Goal: Information Seeking & Learning: Learn about a topic

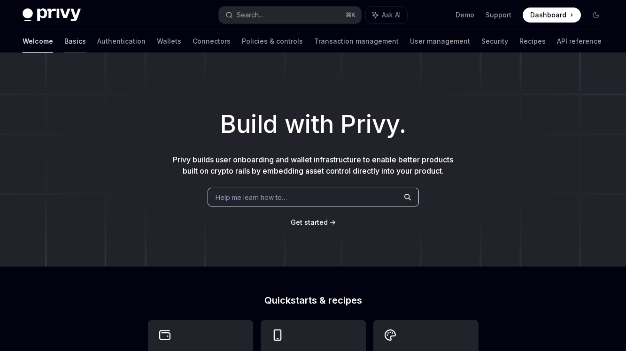
click at [64, 49] on link "Basics" at bounding box center [75, 41] width 22 height 23
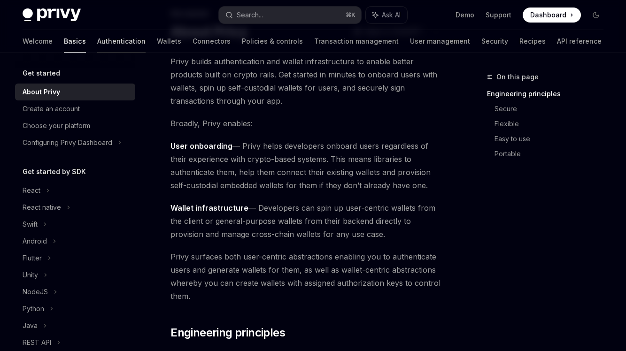
click at [97, 46] on link "Authentication" at bounding box center [121, 41] width 48 height 23
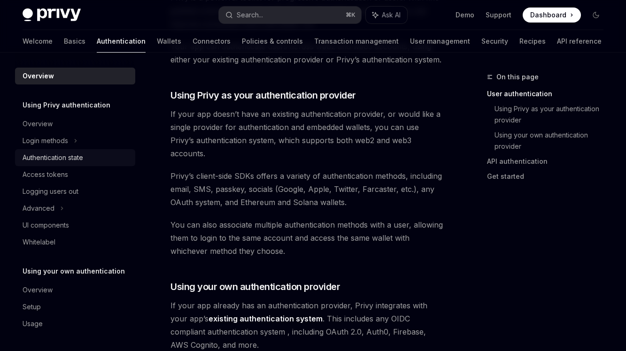
scroll to position [363, 0]
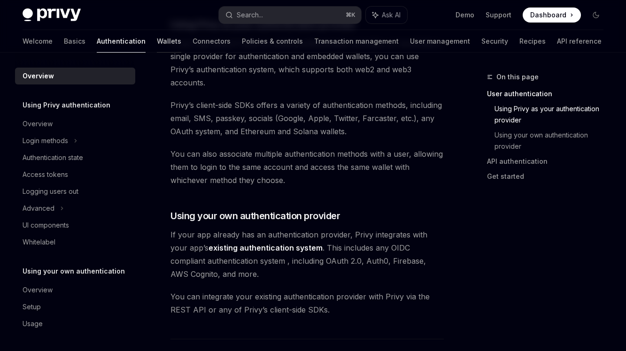
click at [157, 37] on link "Wallets" at bounding box center [169, 41] width 24 height 23
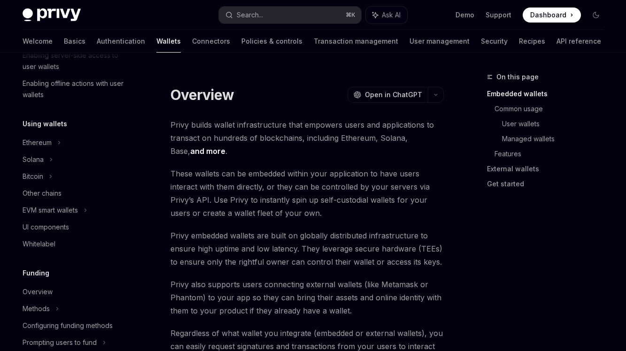
scroll to position [184, 0]
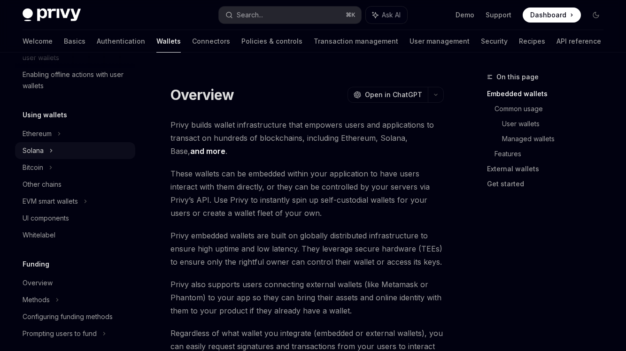
click at [72, 148] on div "Solana" at bounding box center [75, 150] width 120 height 17
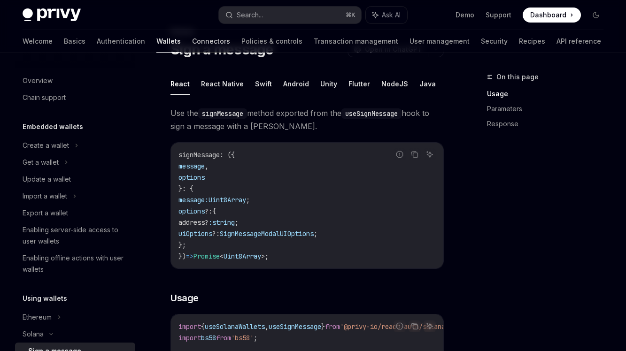
click at [192, 47] on link "Connectors" at bounding box center [211, 41] width 38 height 23
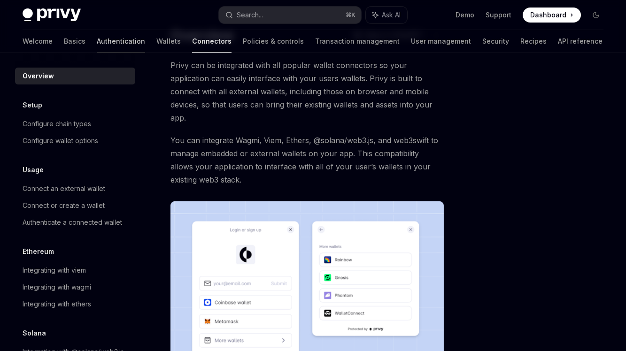
click at [97, 40] on link "Authentication" at bounding box center [121, 41] width 48 height 23
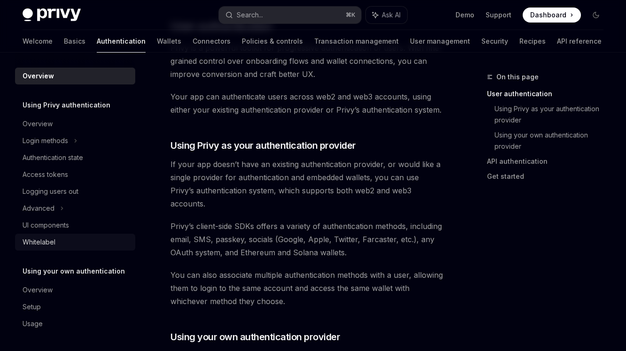
scroll to position [260, 0]
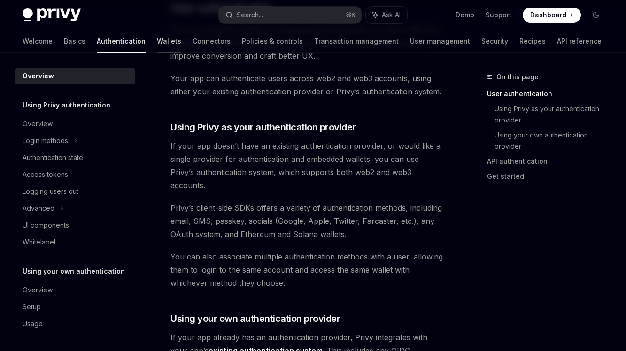
click at [157, 36] on link "Wallets" at bounding box center [169, 41] width 24 height 23
type textarea "*"
